Goal: Find specific page/section: Find specific page/section

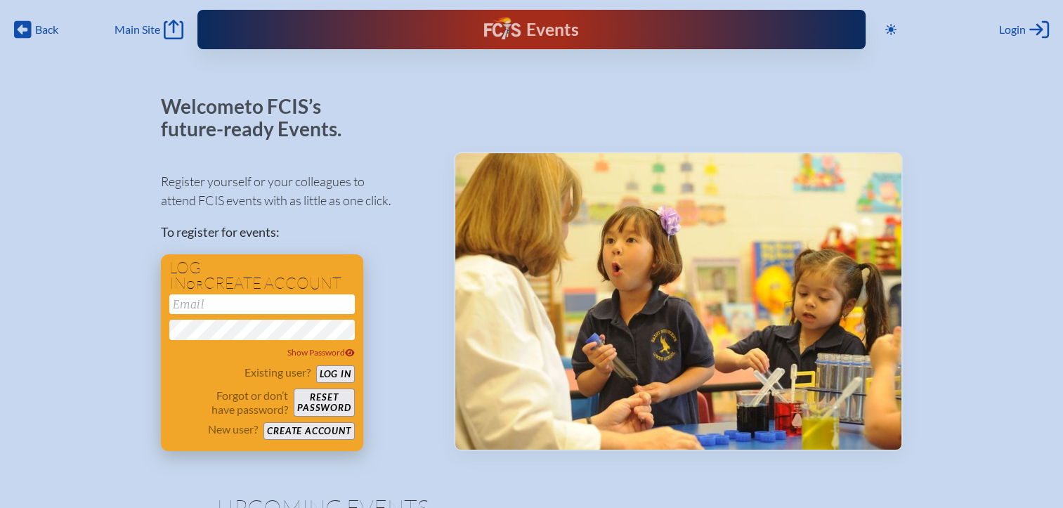
type input "[EMAIL_ADDRESS][DOMAIN_NAME]"
click at [346, 376] on button "Log in" at bounding box center [335, 374] width 39 height 18
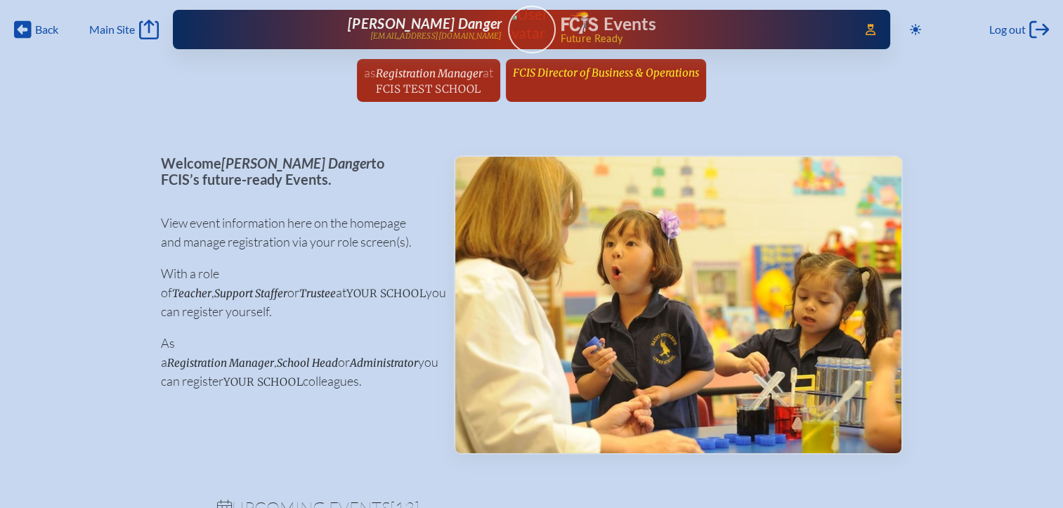
click at [614, 76] on span "FCIS Director of Business & Operations" at bounding box center [606, 72] width 186 height 13
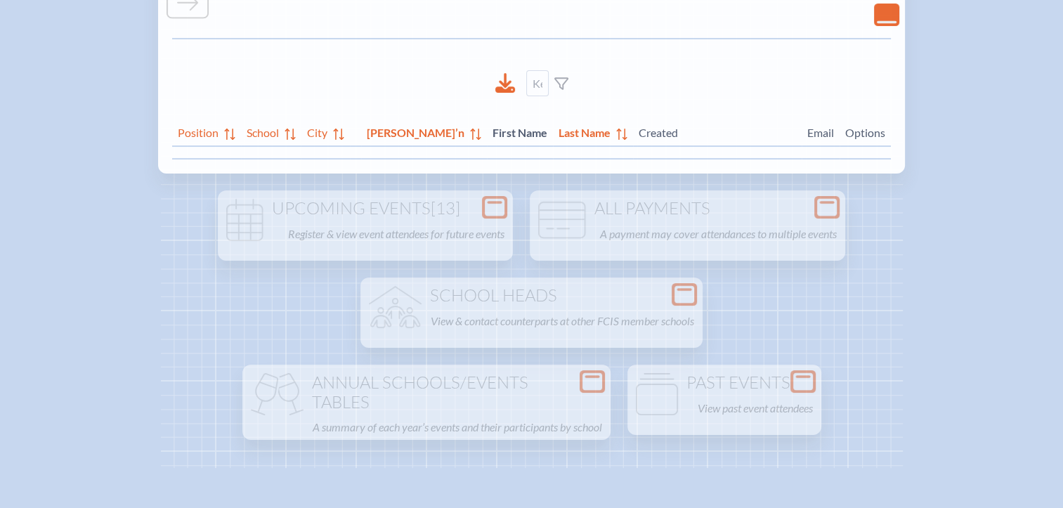
scroll to position [211, 0]
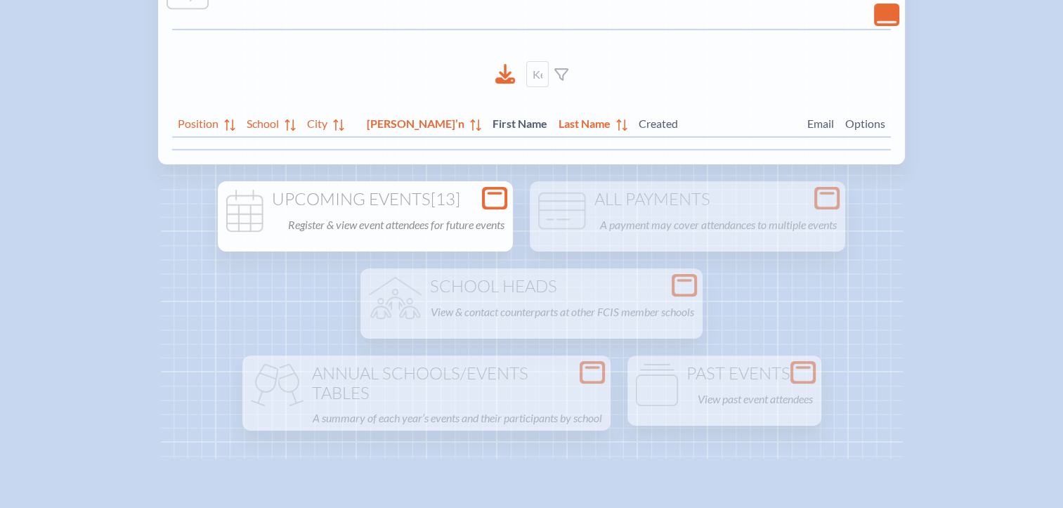
click at [492, 218] on p "Register & view event attendees for future events" at bounding box center [396, 225] width 216 height 20
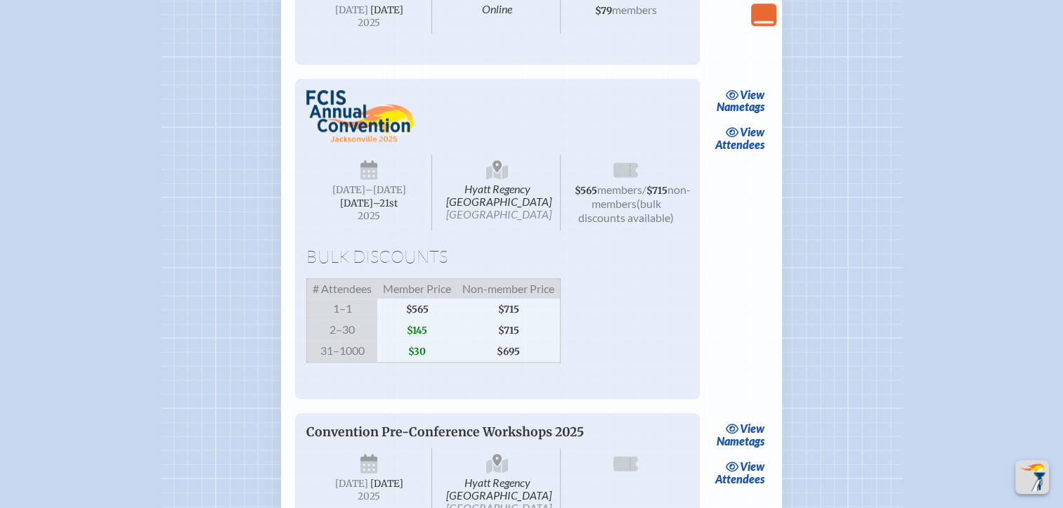
scroll to position [1335, 0]
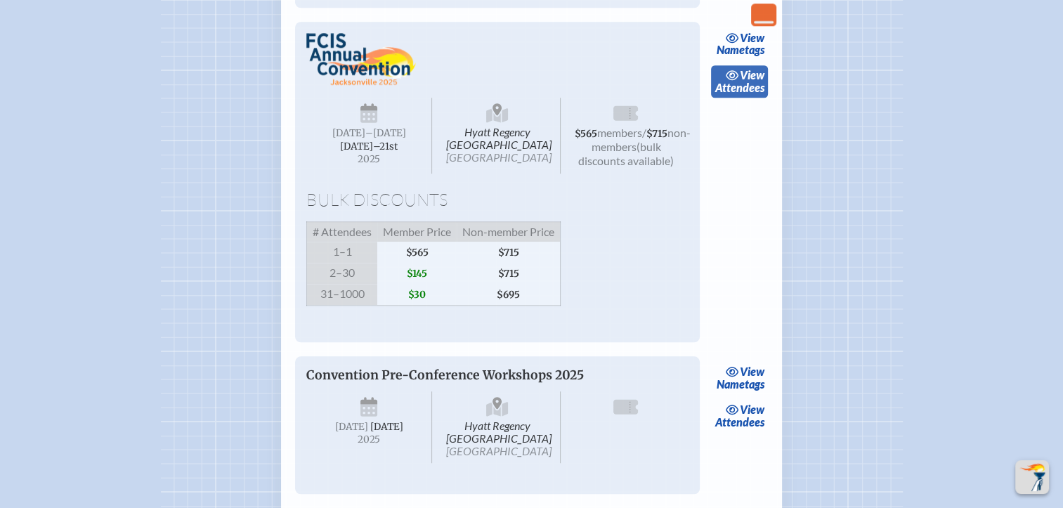
click at [739, 98] on link "view Attendees" at bounding box center [739, 81] width 57 height 32
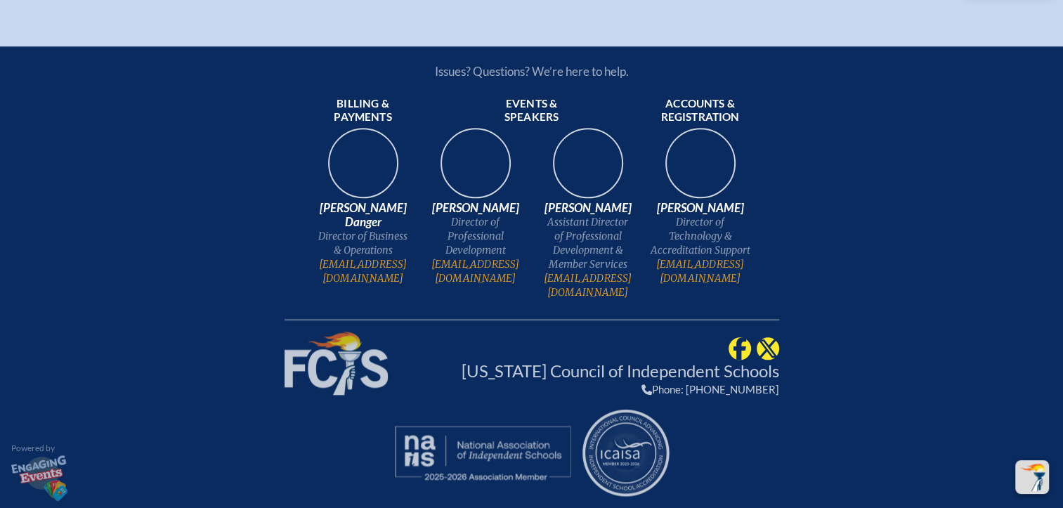
scroll to position [24136, 0]
